Goal: Use online tool/utility: Use online tool/utility

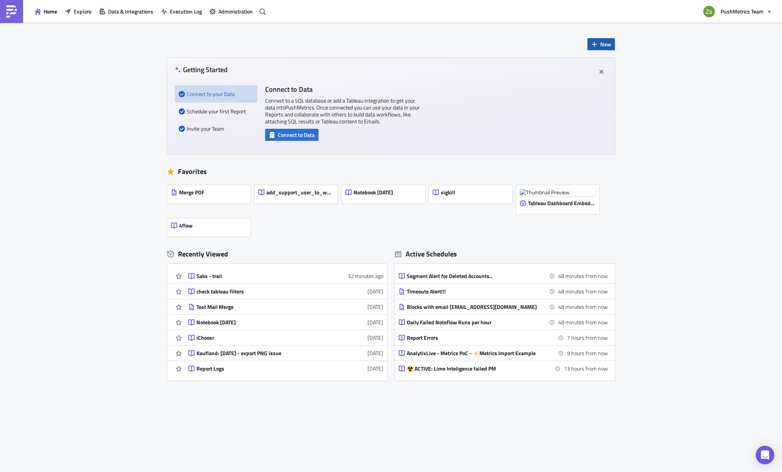
click at [603, 38] on button "New" at bounding box center [600, 44] width 27 height 12
click at [609, 72] on div "Notebook" at bounding box center [626, 75] width 51 height 8
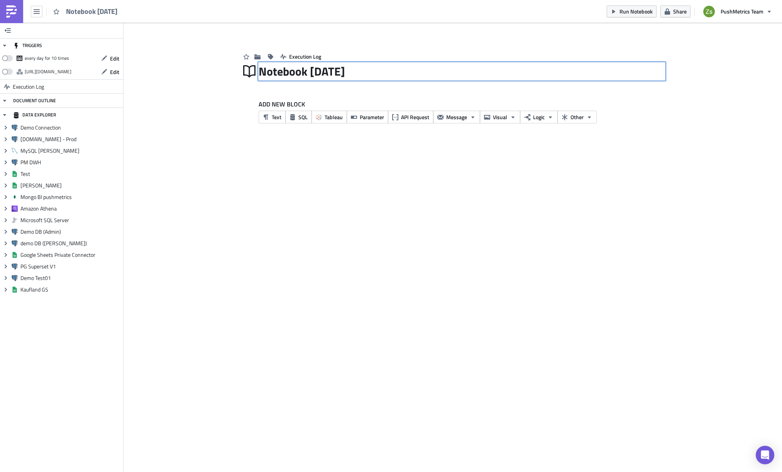
click at [322, 71] on div "Notebook [DATE] Notebook [DATE]" at bounding box center [462, 72] width 406 height 18
type input "iChoosr - maxmemory"
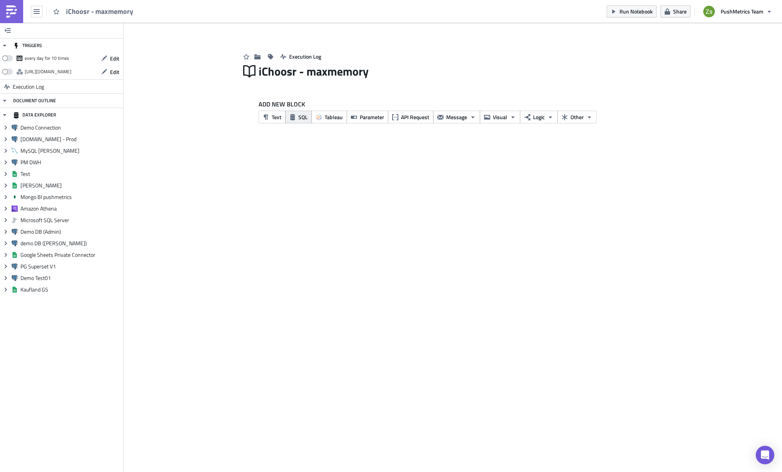
click at [301, 122] on button "SQL" at bounding box center [298, 117] width 27 height 13
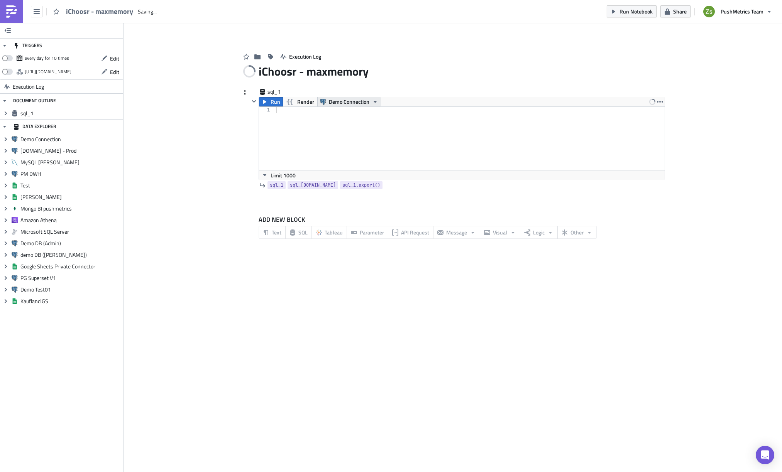
click at [343, 103] on span "Demo Connection" at bounding box center [349, 101] width 41 height 9
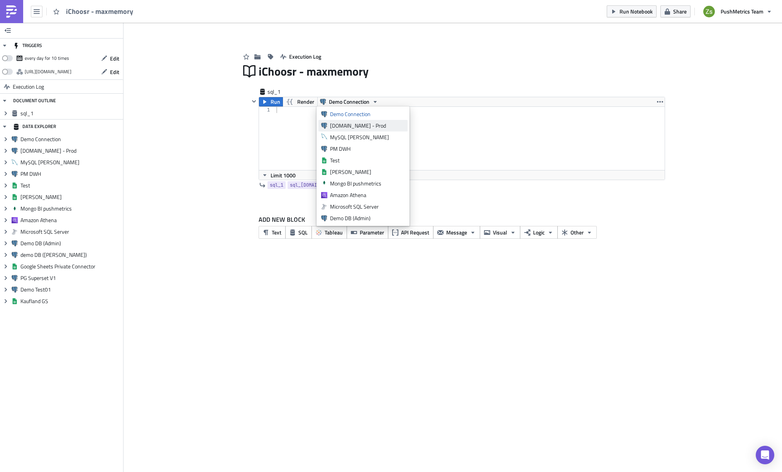
click at [345, 124] on div "[DOMAIN_NAME] - Prod" at bounding box center [367, 126] width 75 height 8
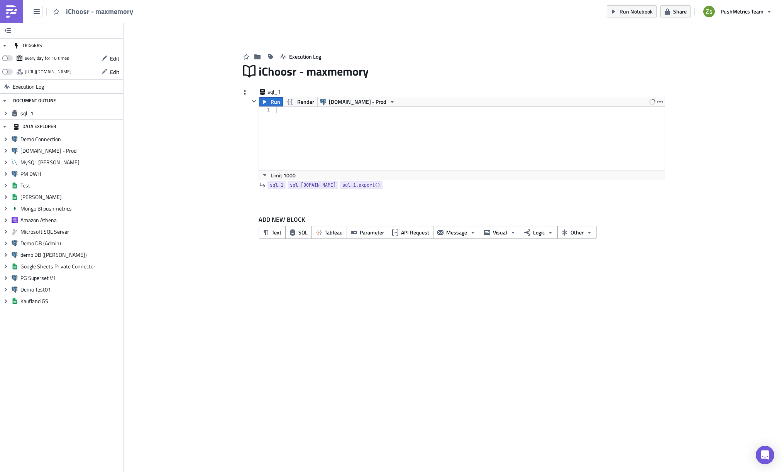
click at [347, 127] on div at bounding box center [470, 145] width 390 height 76
paste textarea "2joykq7LDq'"
type textarea "select * from report where uid = '2joykq7LDq'"
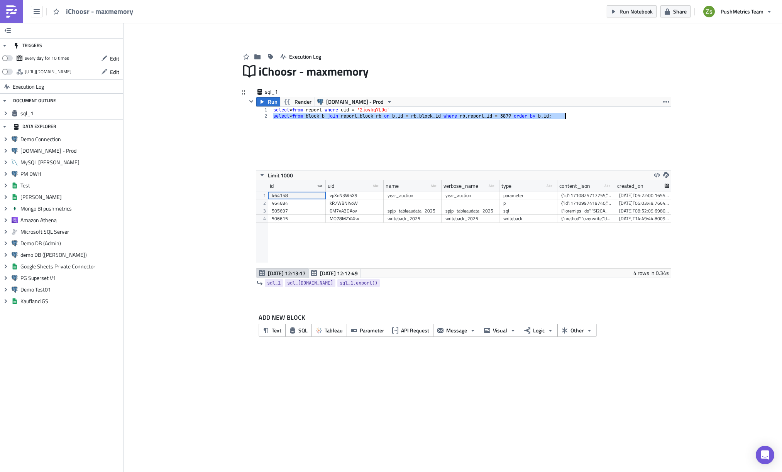
scroll to position [88, 414]
type textarea "select * from block b join report_block rb on [DOMAIN_NAME] = [DOMAIN_NAME]_id …"
click at [580, 213] on div at bounding box center [586, 211] width 50 height 8
click at [583, 219] on div "{"method":"overwrite","destination":"Zq0Mx8bg6A","source":"spjp_tableaudata_202…" at bounding box center [586, 219] width 50 height 8
click at [567, 161] on div "select * from report where uid = '2joykq7LDq' select * from block b join report…" at bounding box center [471, 138] width 399 height 63
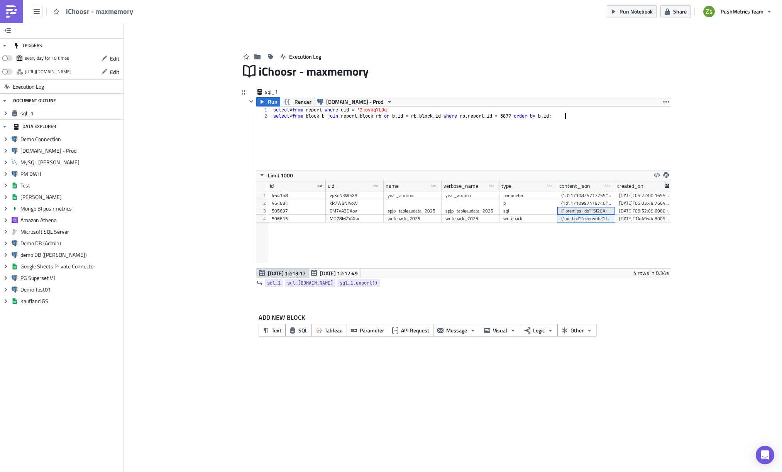
click at [516, 113] on div "select * from report where uid = '2joykq7LDq' select * from block b join report…" at bounding box center [471, 145] width 399 height 76
paste textarea "3879"
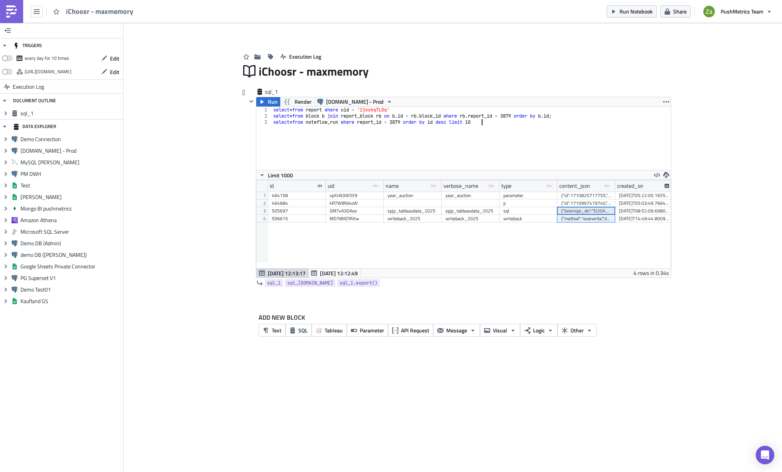
type textarea "select * from noteflow_run where report_id = 3879 order by id desc limit 10;"
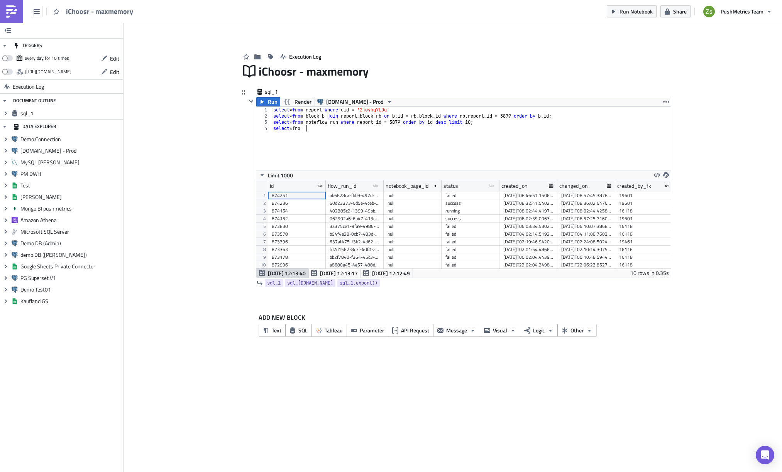
scroll to position [0, 3]
click at [365, 199] on div "ab6828ca-fbb9-497d-9ad7-78108250fbd8" at bounding box center [355, 196] width 50 height 8
click at [354, 140] on div "select * from report where uid = '2joykq7LDq' select * from block b join report…" at bounding box center [471, 145] width 399 height 76
paste textarea "ab6828ca-fbb9-497d-9ad7-78108250fbd8'"
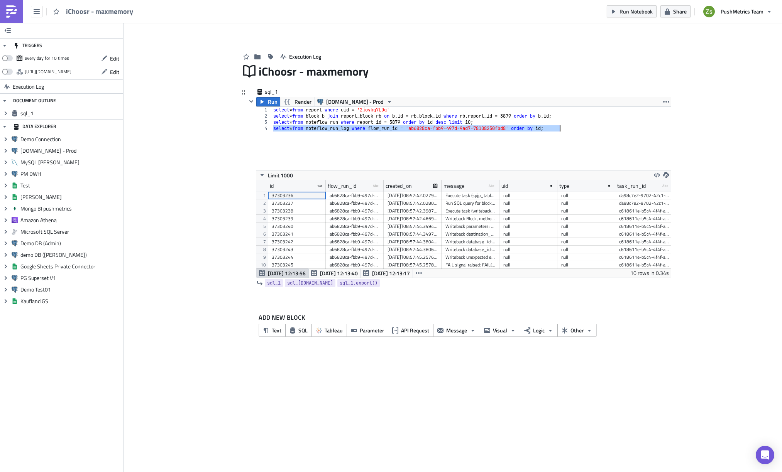
scroll to position [89, 414]
drag, startPoint x: 498, startPoint y: 187, endPoint x: 512, endPoint y: 188, distance: 14.3
click at [505, 188] on div at bounding box center [504, 186] width 1 height 12
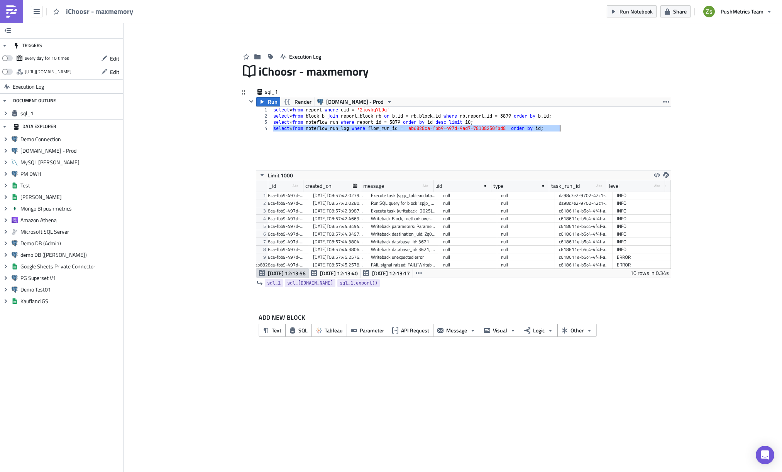
scroll to position [0, 80]
type textarea "select * from noteflow_run_log where flow_run_id = 'ab6828ca-fbb9-497d-9ad7-781…"
click at [414, 259] on div "Writeback unexpected error" at bounding box center [403, 258] width 64 height 8
click at [441, 162] on div "select * from report where uid = '2joykq7LDq' select * from block b join report…" at bounding box center [471, 138] width 399 height 63
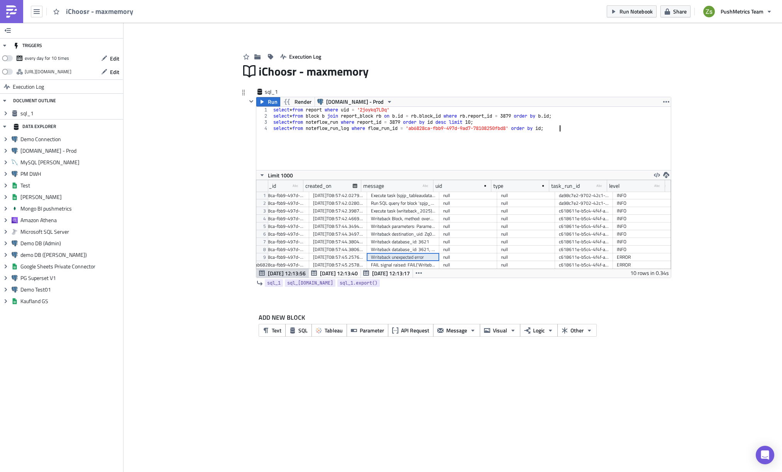
scroll to position [0, 0]
paste textarea "Writeback unexpected error"
drag, startPoint x: 433, startPoint y: 189, endPoint x: 568, endPoint y: 195, distance: 134.8
click at [568, 195] on div "id flow_run_id type-text Created with Sketch. created_on message type-text Crea…" at bounding box center [463, 224] width 414 height 89
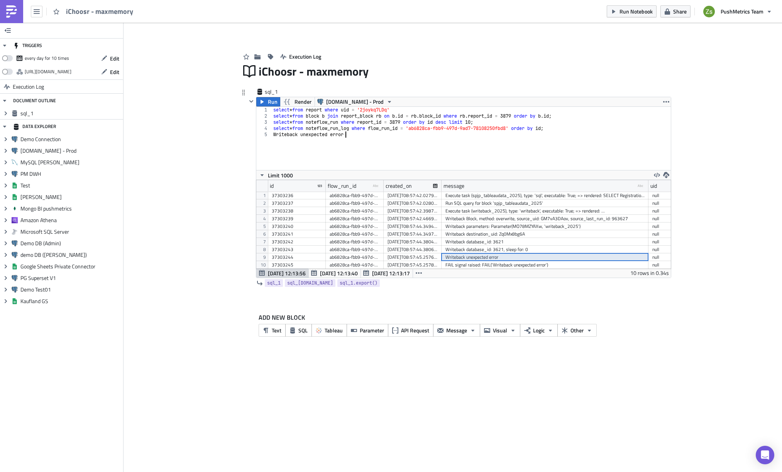
type textarea "Writeback unexpected error"
click at [467, 260] on div "Writeback unexpected error" at bounding box center [544, 258] width 199 height 8
click at [484, 251] on div "Writeback database_id: 3621, sleep for: 0" at bounding box center [544, 250] width 199 height 8
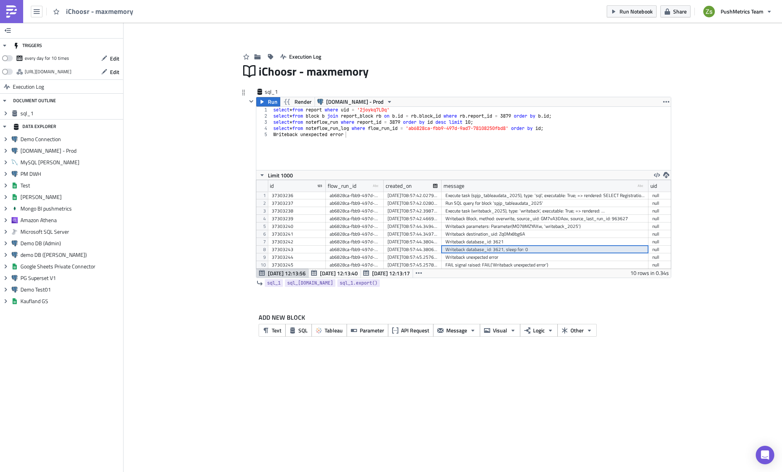
click at [485, 259] on div "Writeback unexpected error" at bounding box center [544, 258] width 199 height 8
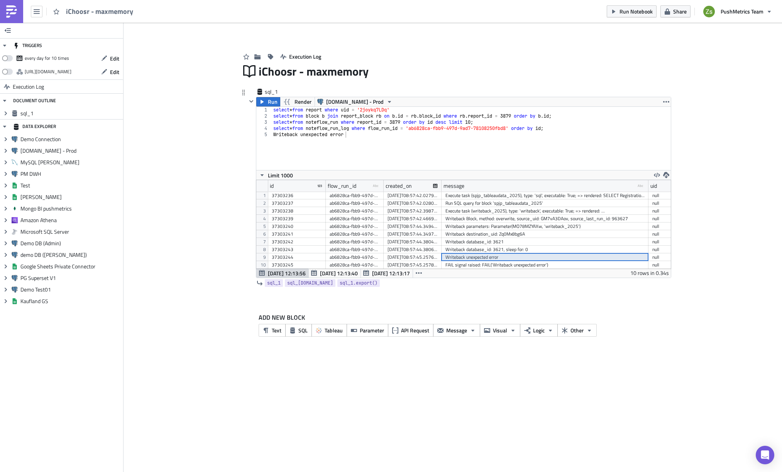
click at [468, 252] on div "Writeback database_id: 3621, sleep for: 0" at bounding box center [544, 250] width 199 height 8
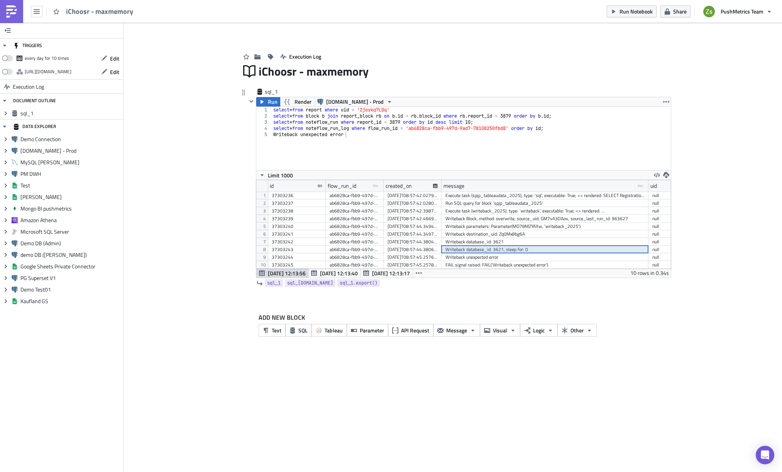
click at [499, 148] on div "select * from report where uid = '2joykq7LDq' select * from block b join report…" at bounding box center [471, 145] width 399 height 76
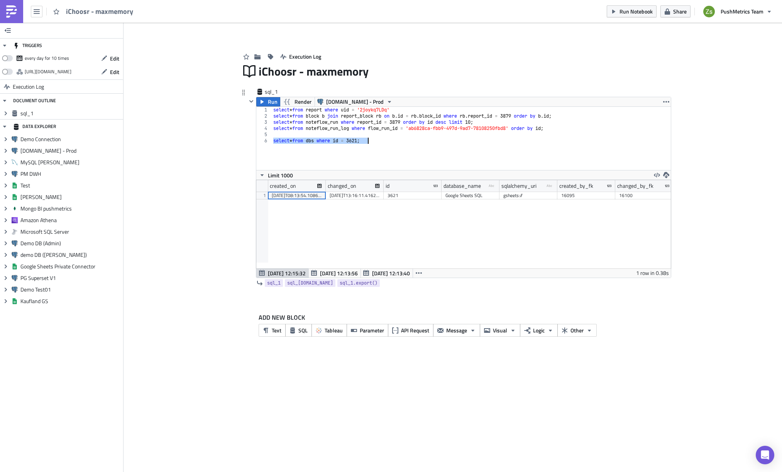
scroll to position [88, 414]
type textarea "select * from dbs where id = 3621;"
click at [527, 196] on div "gsheets://" at bounding box center [528, 196] width 50 height 8
click at [482, 134] on div "select * from report where uid = '2joykq7LDq' select * from block b join report…" at bounding box center [471, 145] width 399 height 76
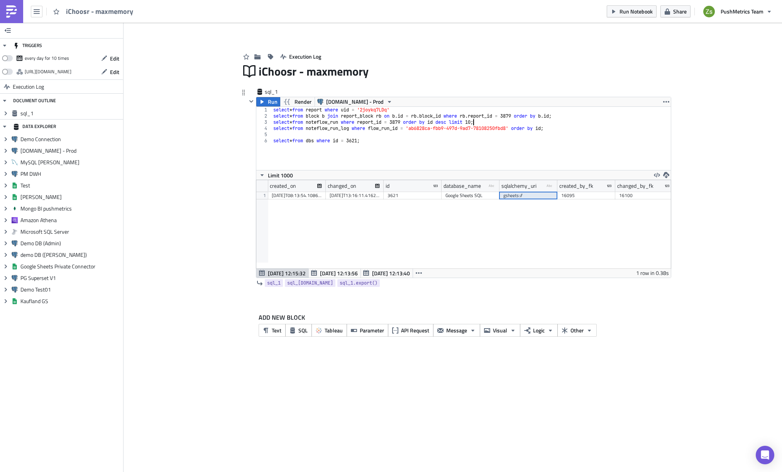
click at [474, 120] on div "select * from report where uid = '2joykq7LDq' select * from block b join report…" at bounding box center [471, 145] width 399 height 76
type textarea "select * from noteflow_run where report_id = 3879 order by id desc limit 10;"
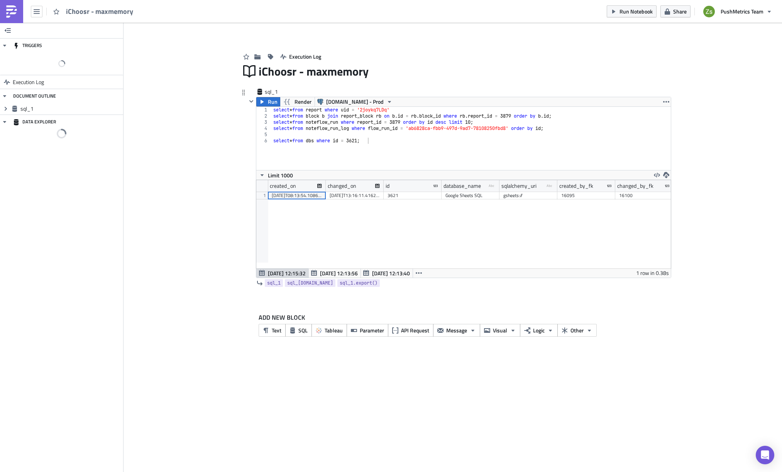
scroll to position [88, 414]
